Goal: Task Accomplishment & Management: Manage account settings

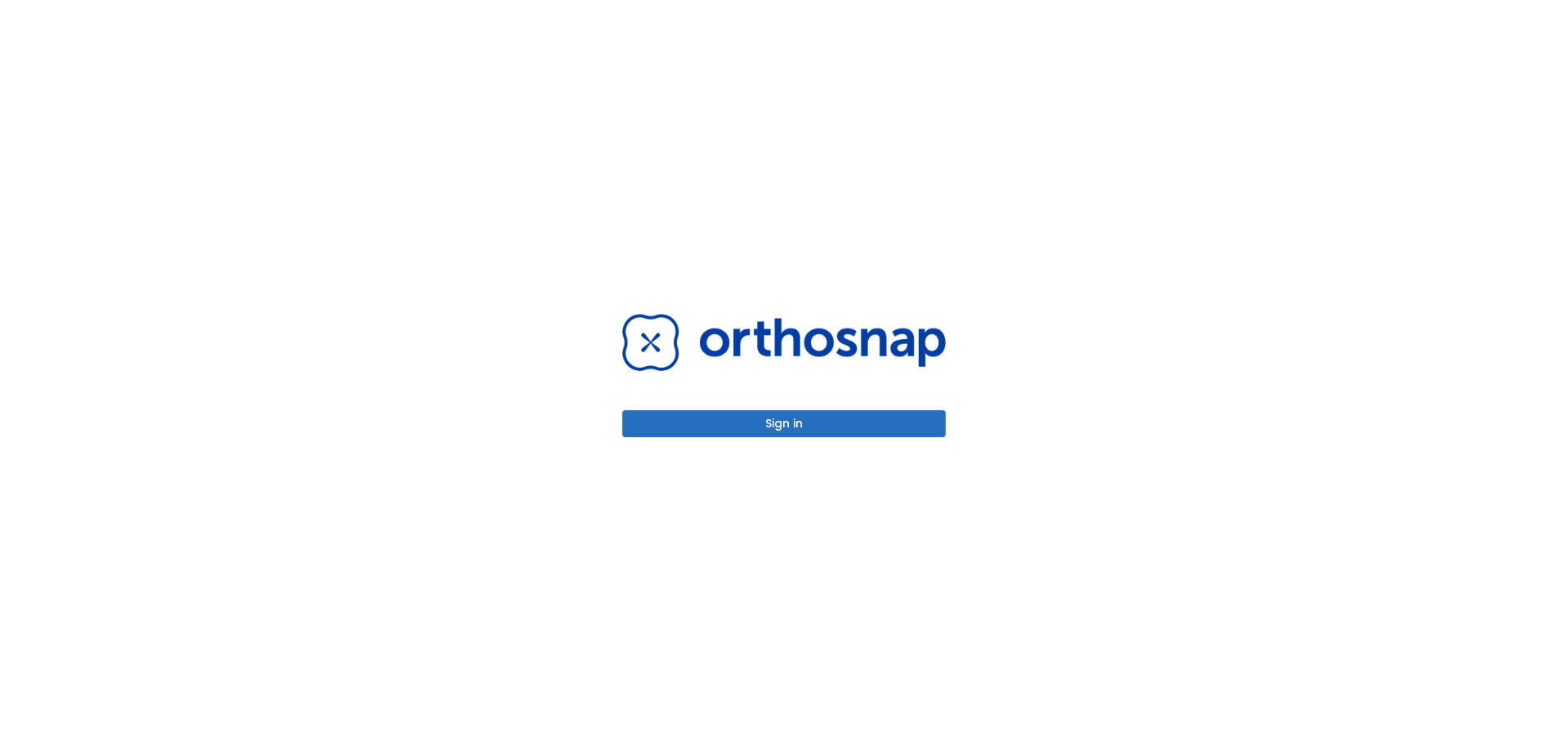
click at [781, 422] on button "Sign in" at bounding box center [784, 424] width 323 height 27
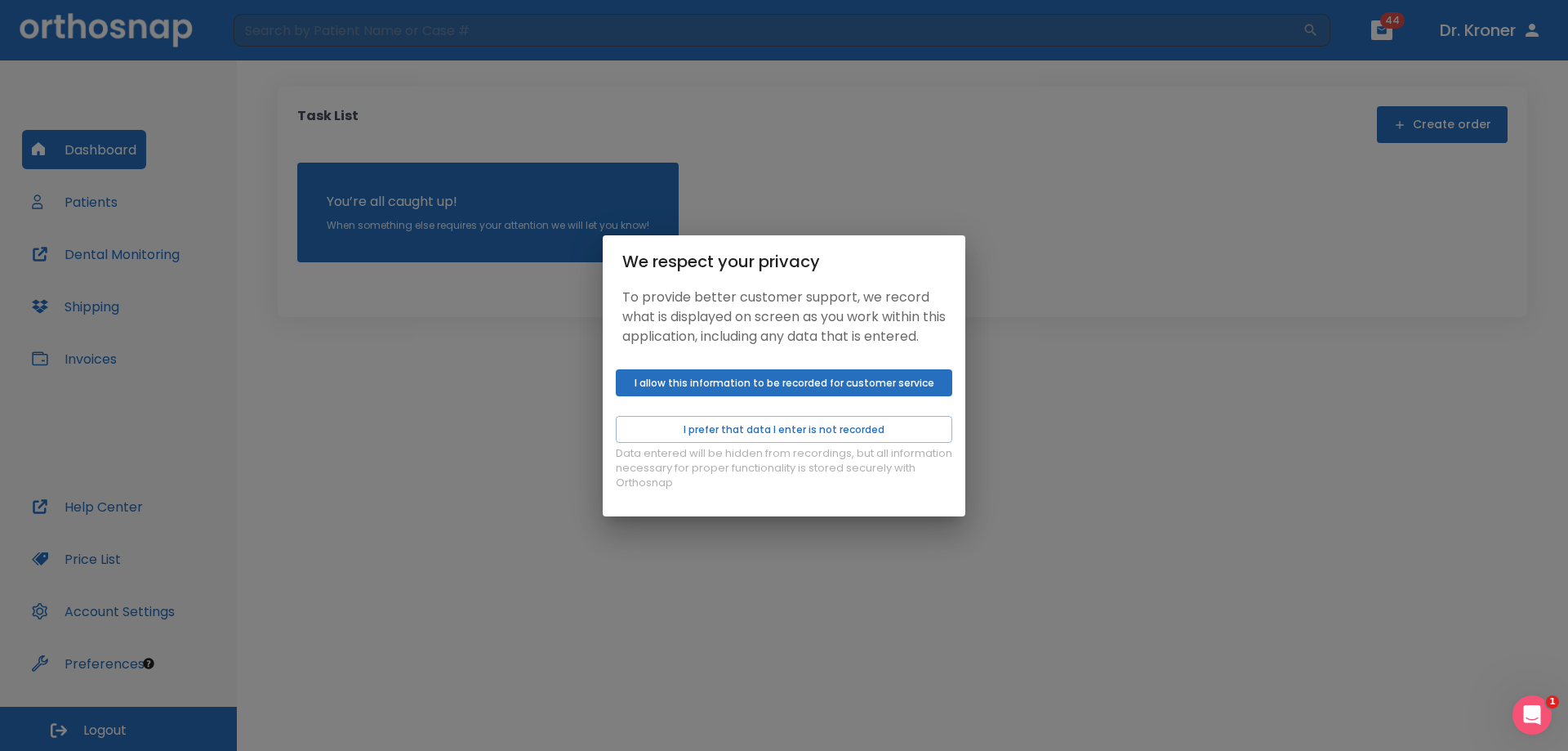
click at [778, 392] on button "I allow this information to be recorded for customer service" at bounding box center [784, 383] width 337 height 27
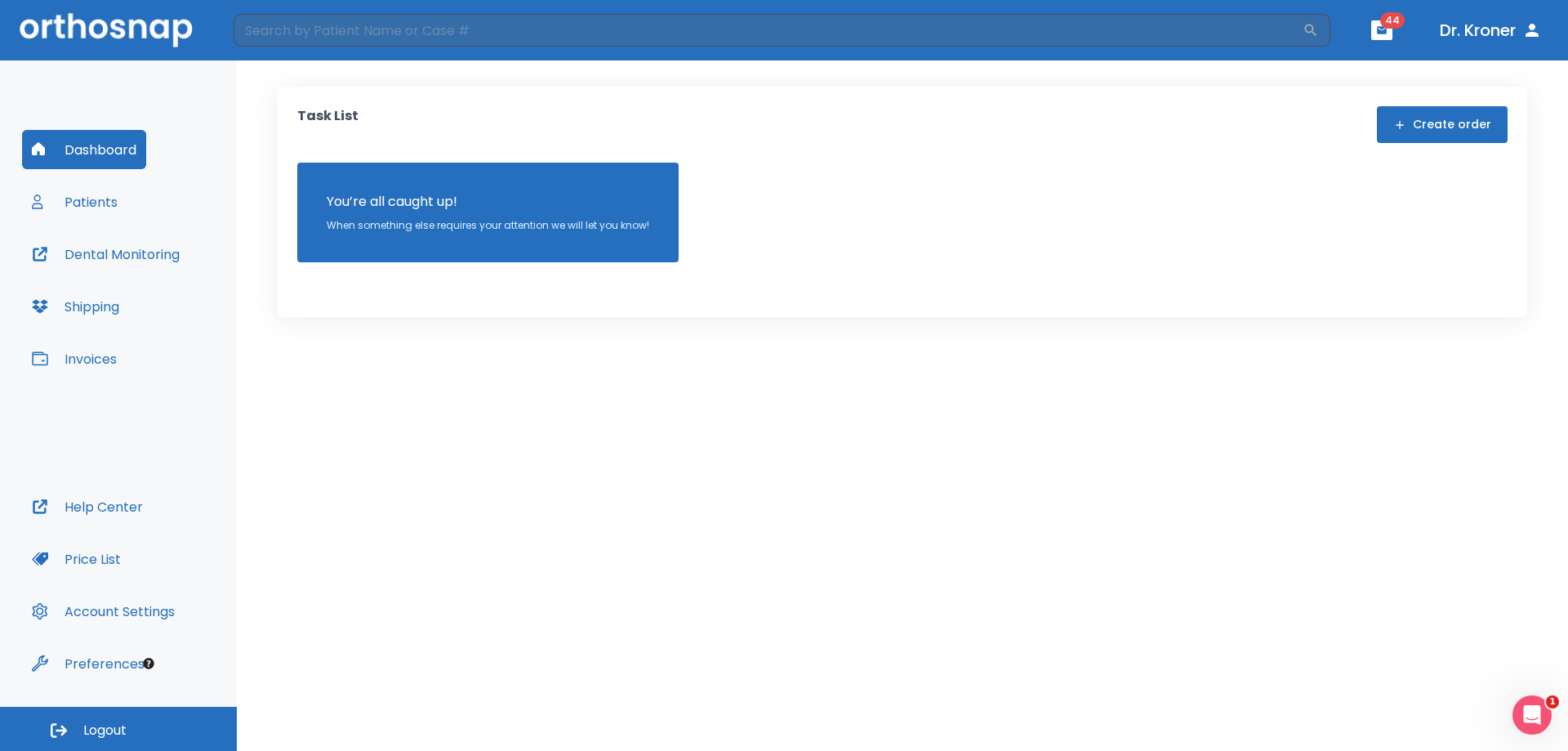
click at [97, 199] on div "We respect your privacy To provide better customer support, we record what is d…" at bounding box center [784, 375] width 1568 height 751
click at [82, 211] on button "Patients" at bounding box center [75, 202] width 106 height 39
